Goal: Transaction & Acquisition: Purchase product/service

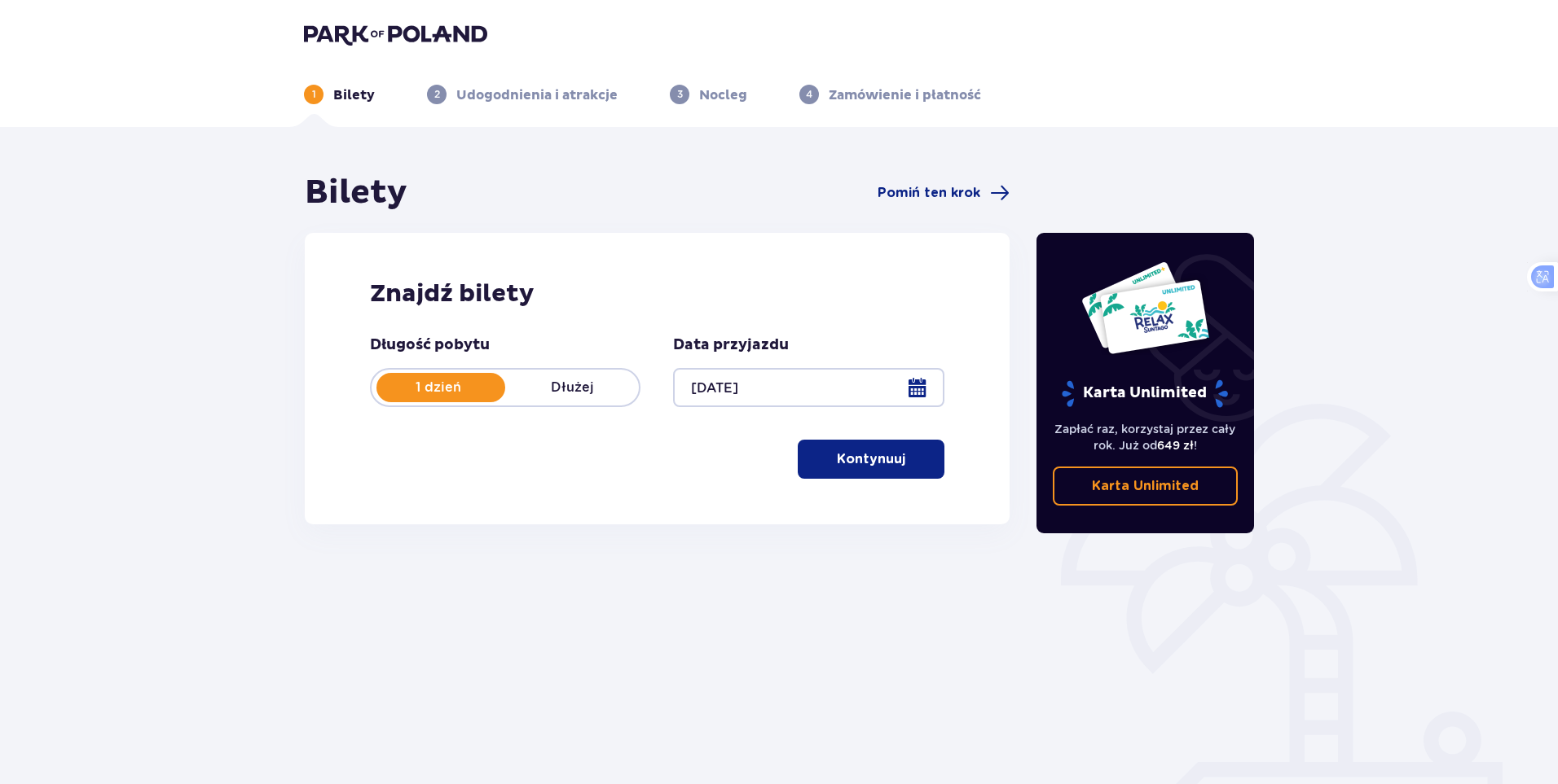
click at [844, 461] on p "Kontynuuj" at bounding box center [871, 460] width 68 height 18
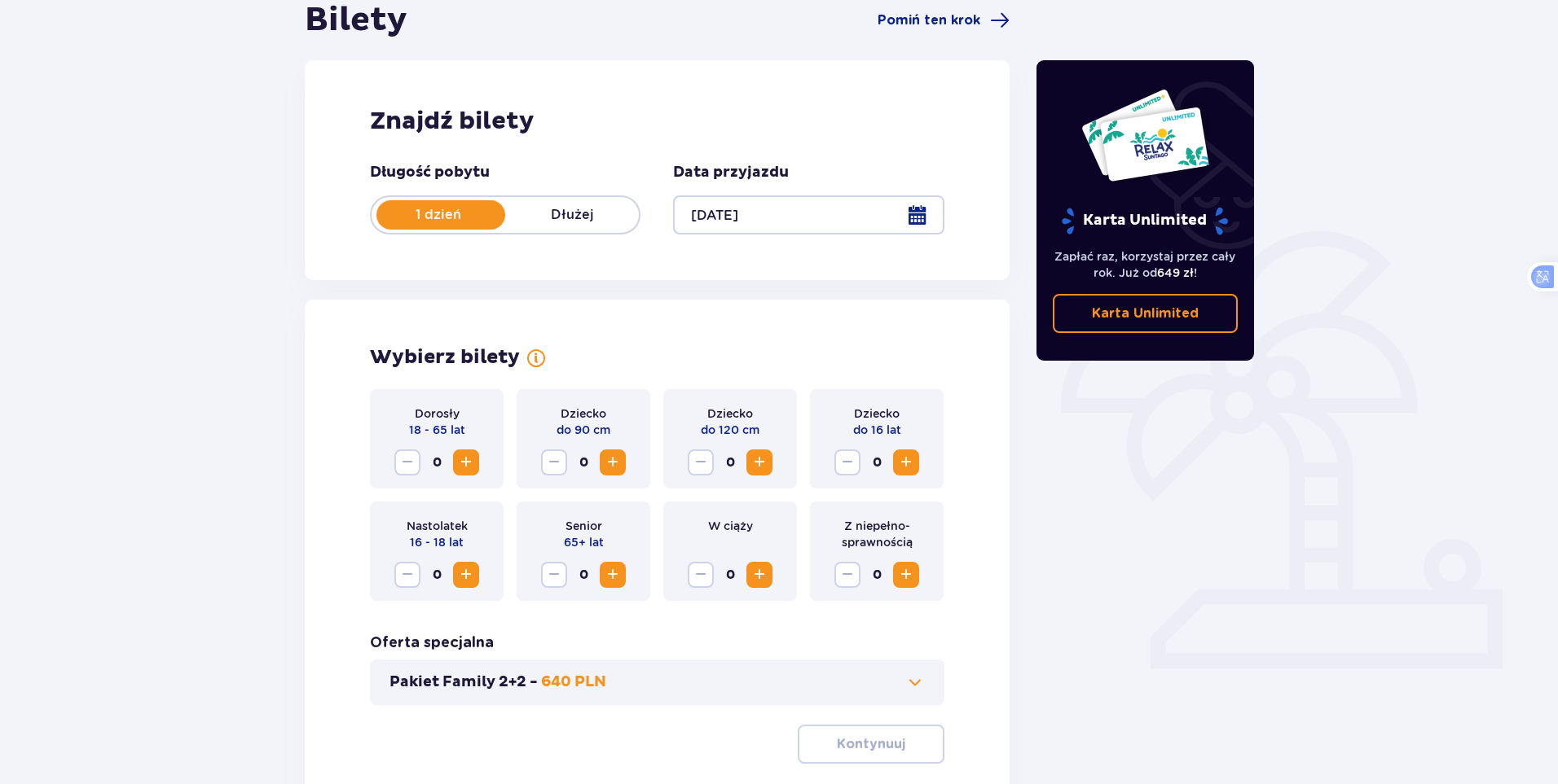
scroll to position [133, 0]
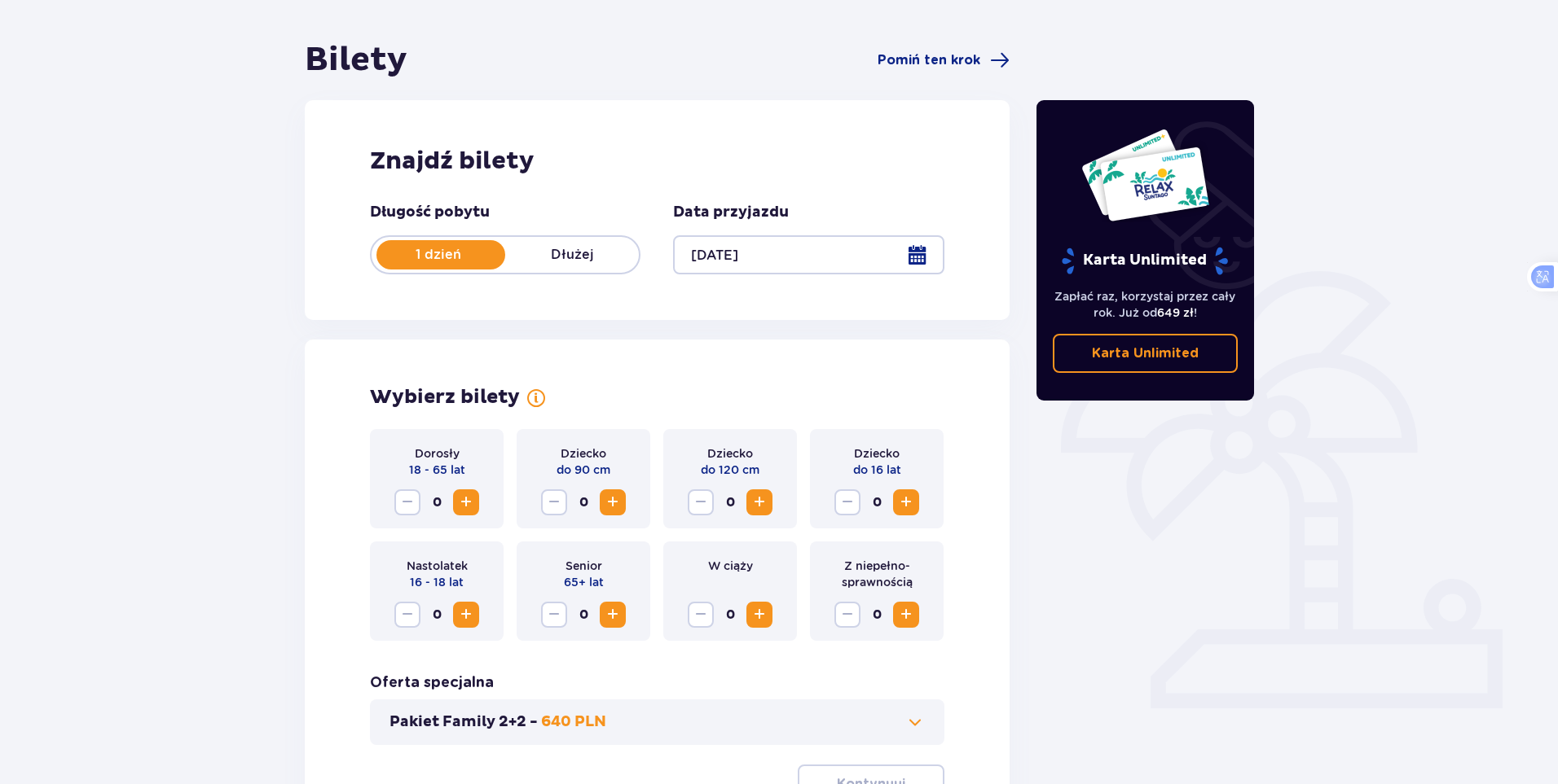
click at [766, 504] on span "Zwiększ" at bounding box center [759, 503] width 20 height 20
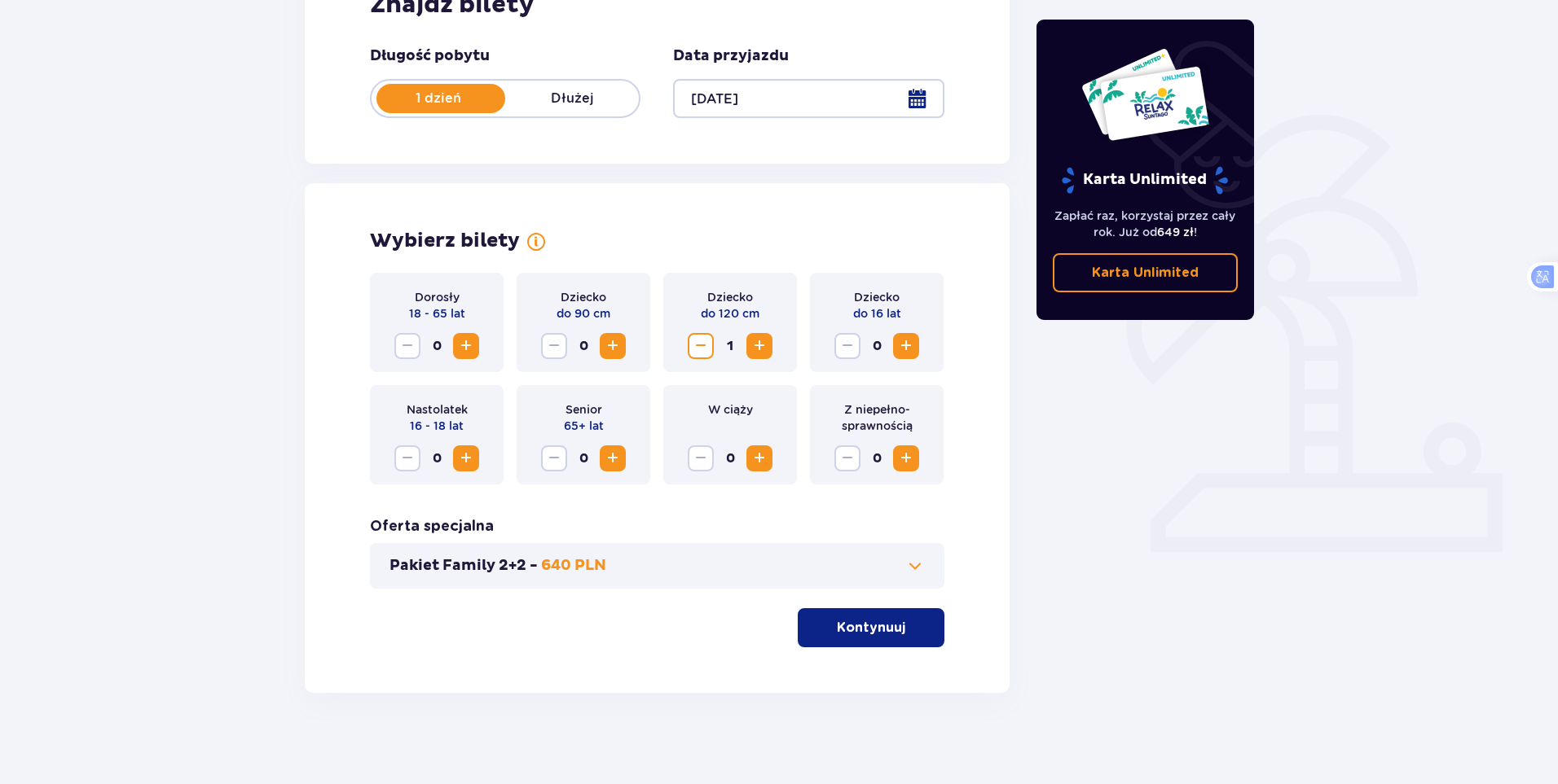
scroll to position [296, 0]
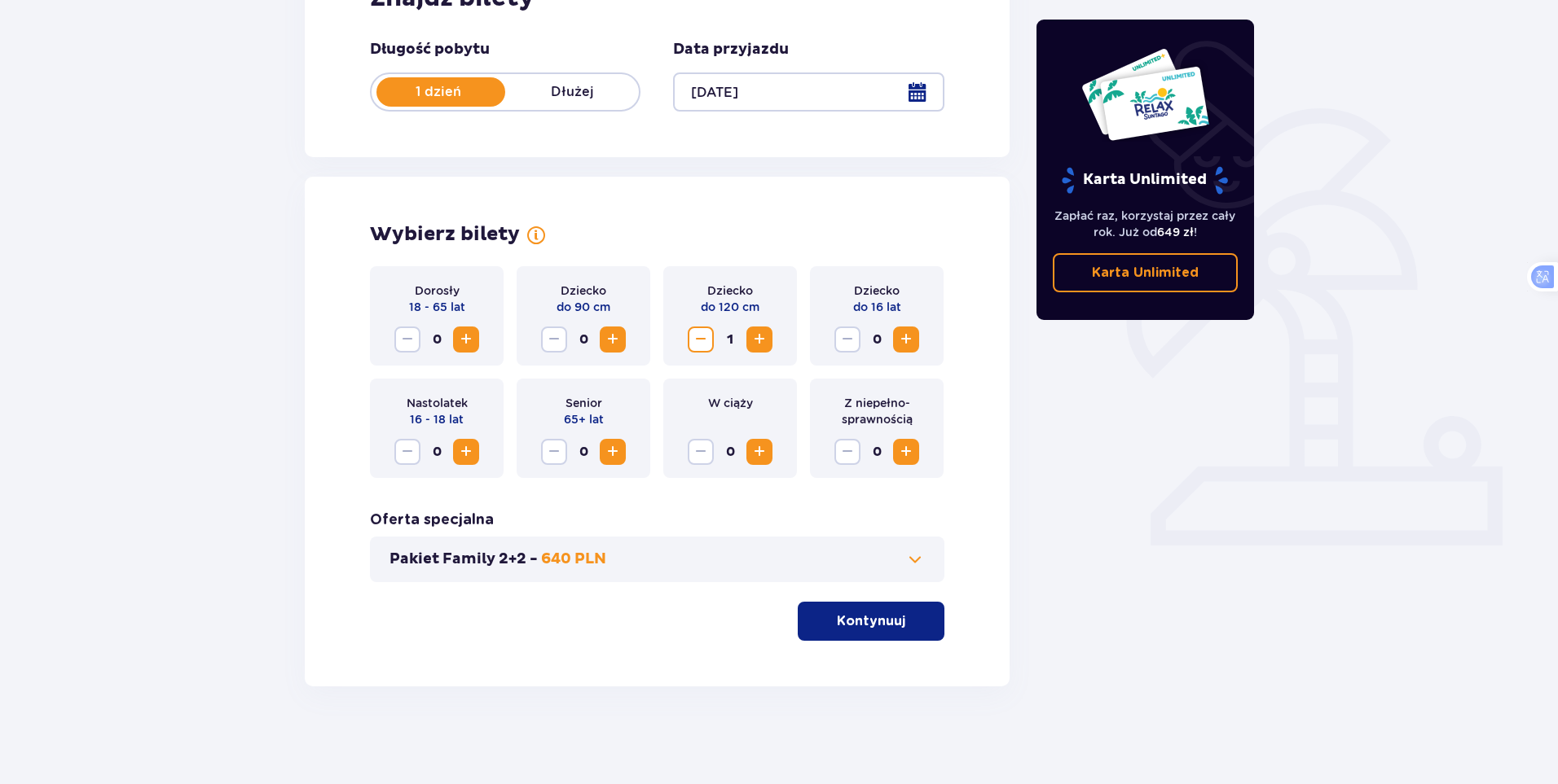
click at [915, 336] on span "Zwiększ" at bounding box center [906, 340] width 20 height 20
click at [913, 338] on span "Zwiększ" at bounding box center [906, 340] width 20 height 20
click at [913, 339] on span "Zwiększ" at bounding box center [906, 340] width 20 height 20
click at [470, 345] on span "Zwiększ" at bounding box center [466, 340] width 20 height 20
click at [471, 340] on span "Zwiększ" at bounding box center [466, 340] width 20 height 20
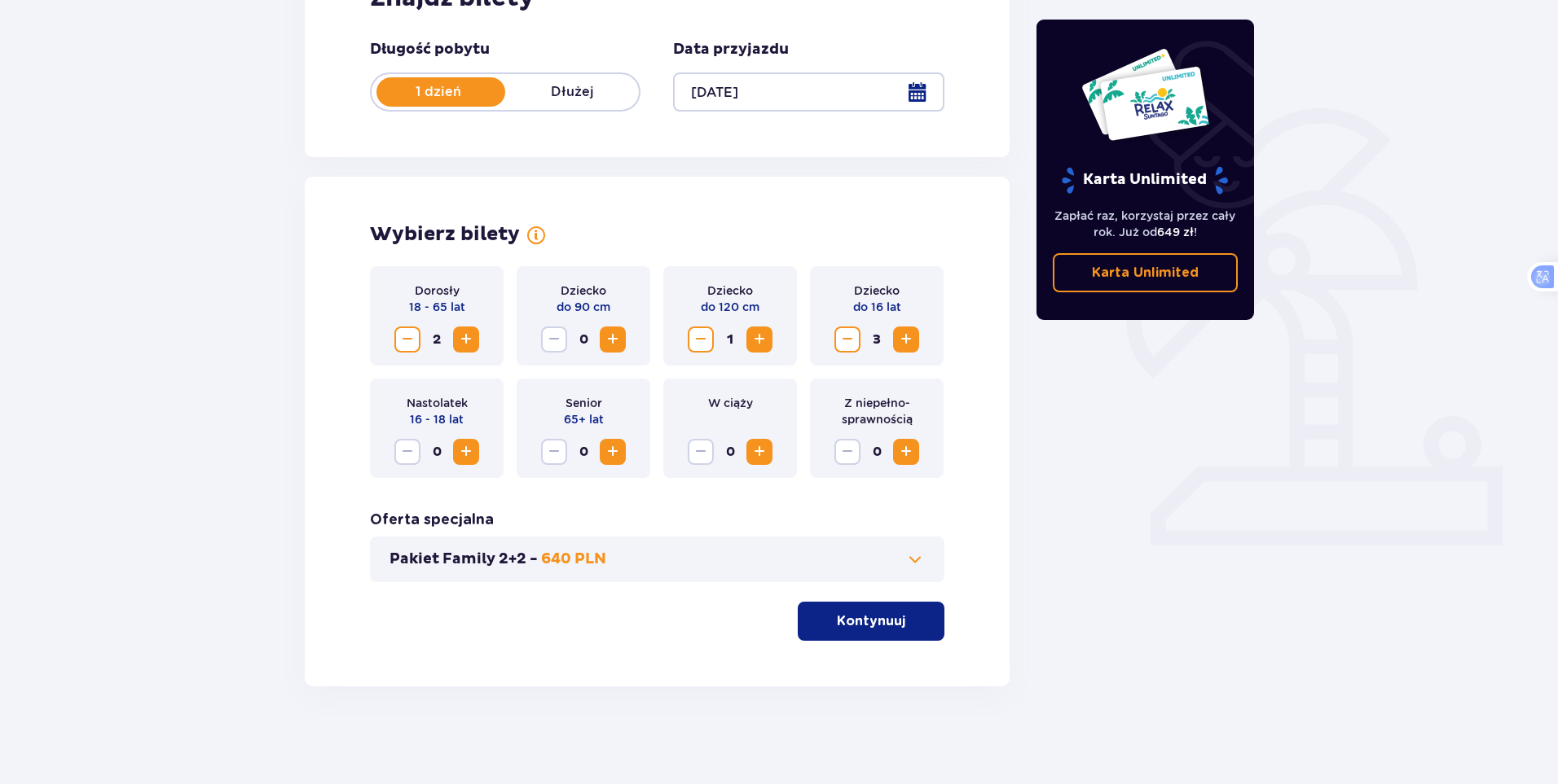
click at [910, 631] on span "button" at bounding box center [909, 622] width 20 height 20
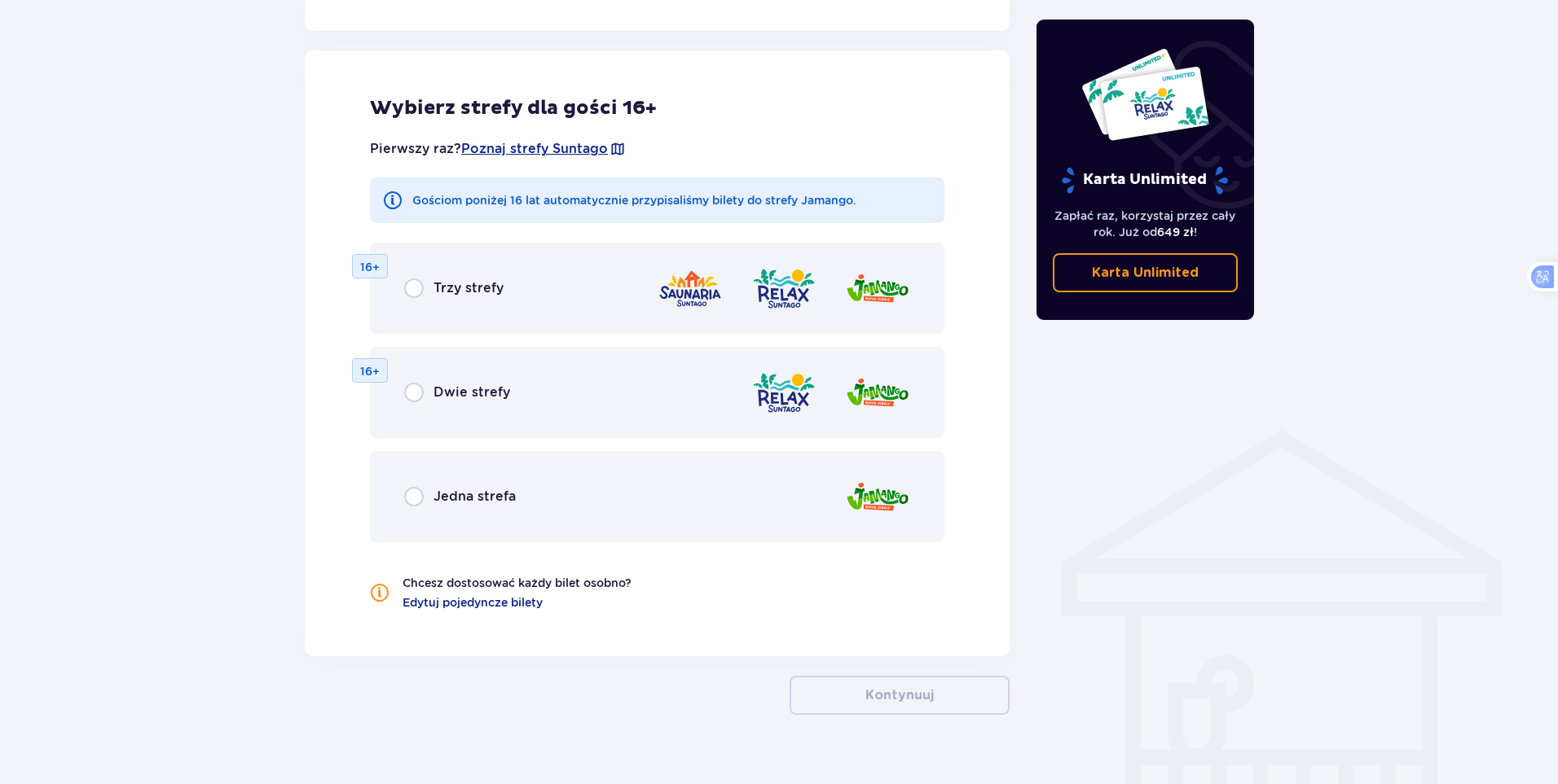
scroll to position [904, 0]
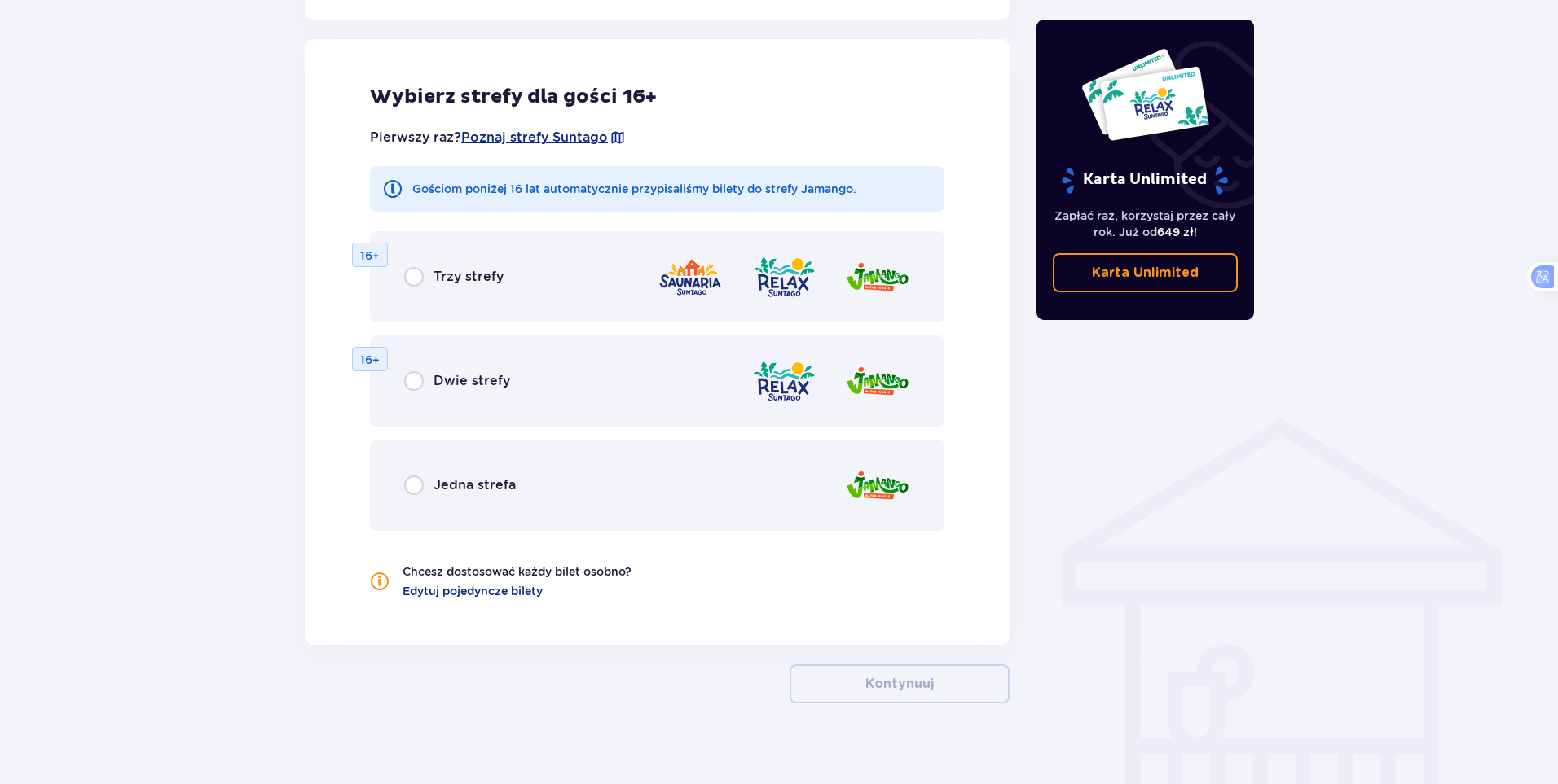
click at [433, 475] on div "Jedna strefa" at bounding box center [657, 486] width 575 height 91
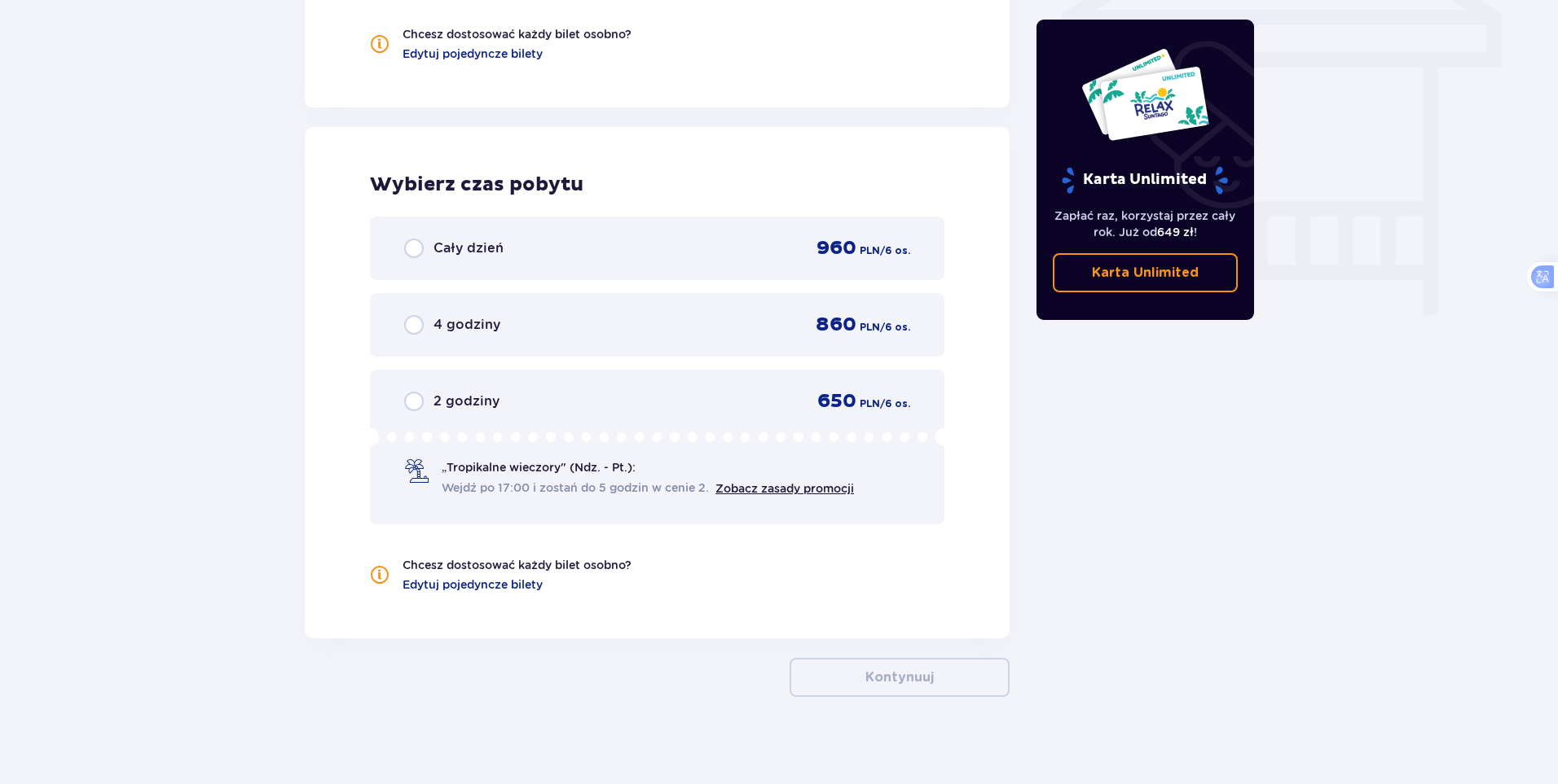
scroll to position [1452, 0]
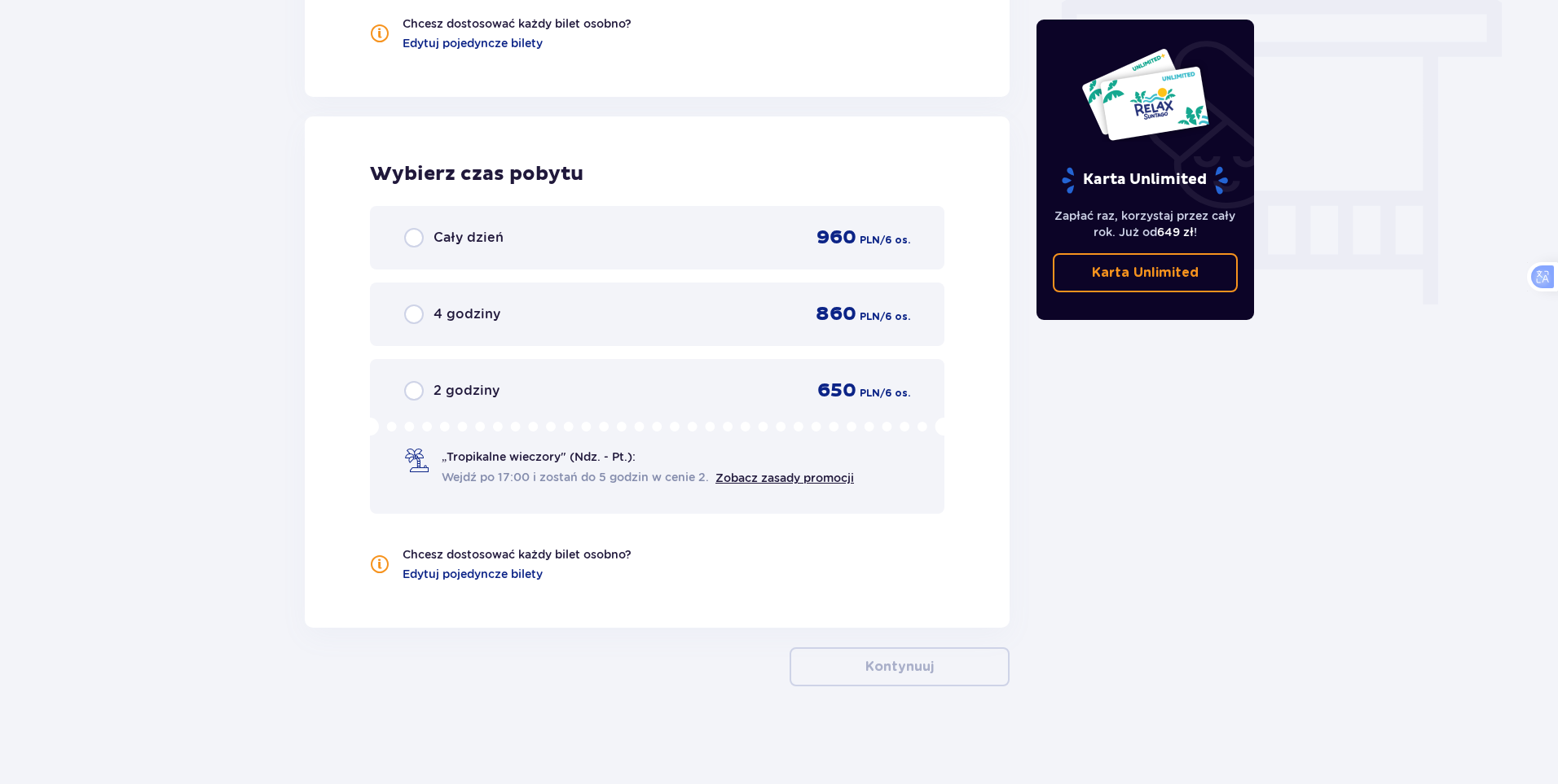
click at [544, 452] on span "„Tropikalne wieczory" (Ndz. - Pt.):" at bounding box center [539, 457] width 194 height 16
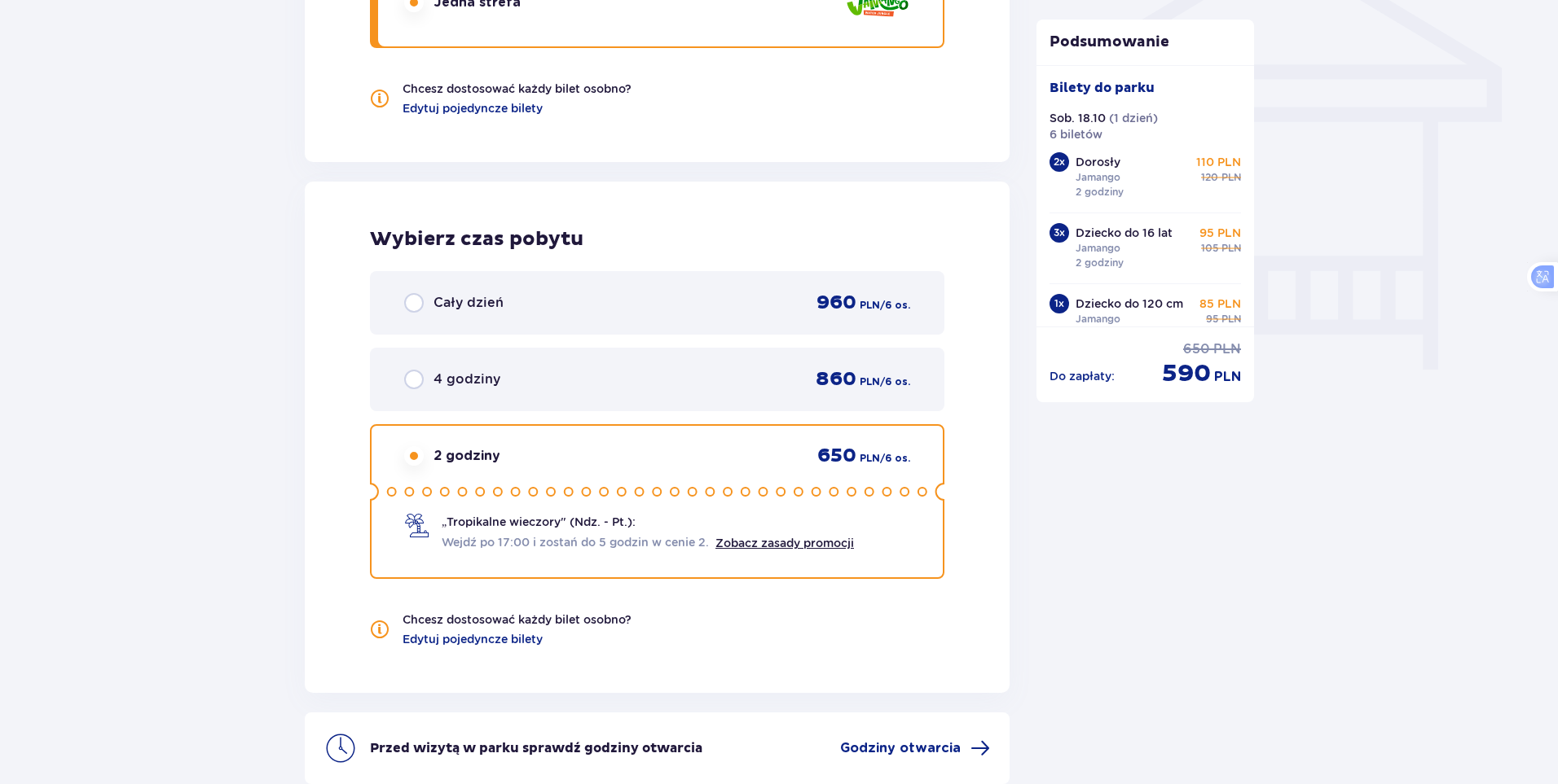
scroll to position [1381, 0]
